Goal: Navigation & Orientation: Find specific page/section

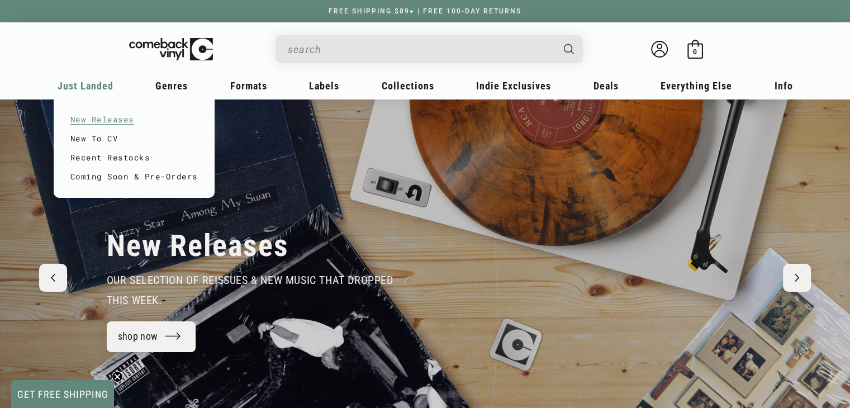
click at [93, 120] on link "New Releases" at bounding box center [133, 119] width 127 height 19
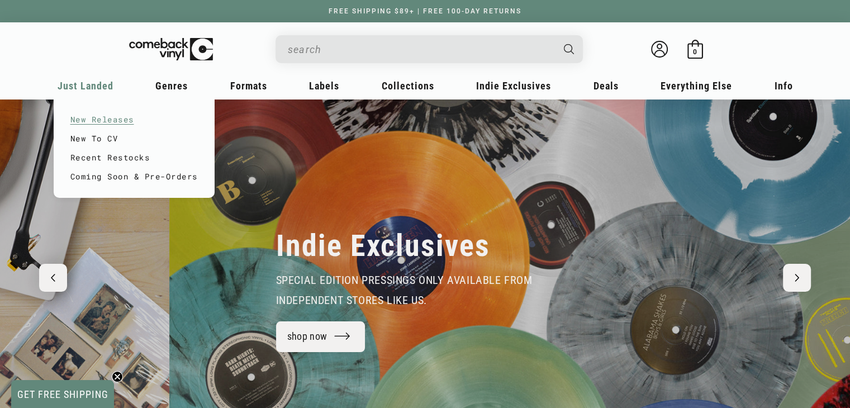
scroll to position [0, 850]
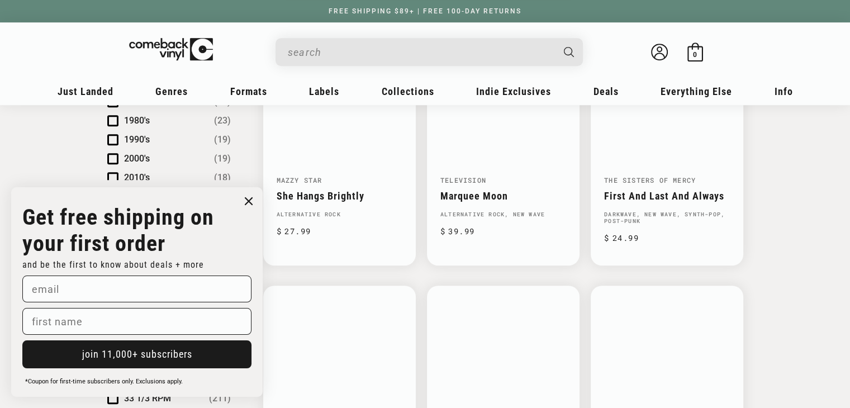
scroll to position [740, 0]
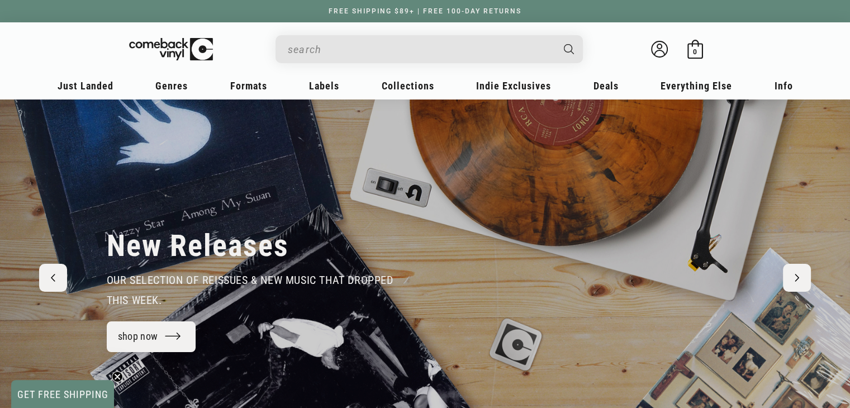
click at [351, 51] on input "When autocomplete results are available use up and down arrows to review and en…" at bounding box center [420, 49] width 265 height 23
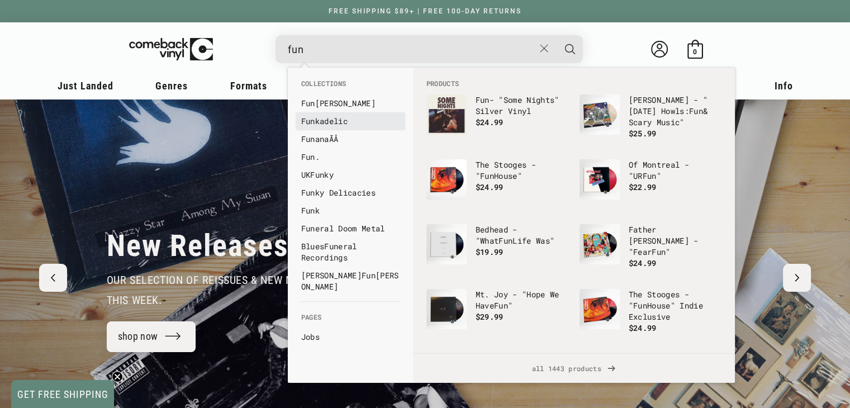
type input "fun"
click at [331, 117] on link "Fun kadelic" at bounding box center [350, 121] width 98 height 11
